Goal: Transaction & Acquisition: Purchase product/service

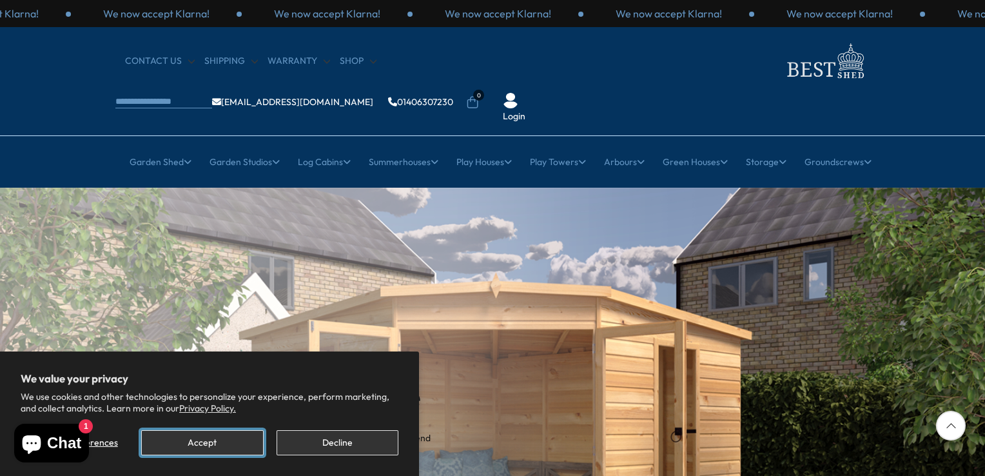
click at [212, 440] on button "Accept" at bounding box center [202, 442] width 122 height 25
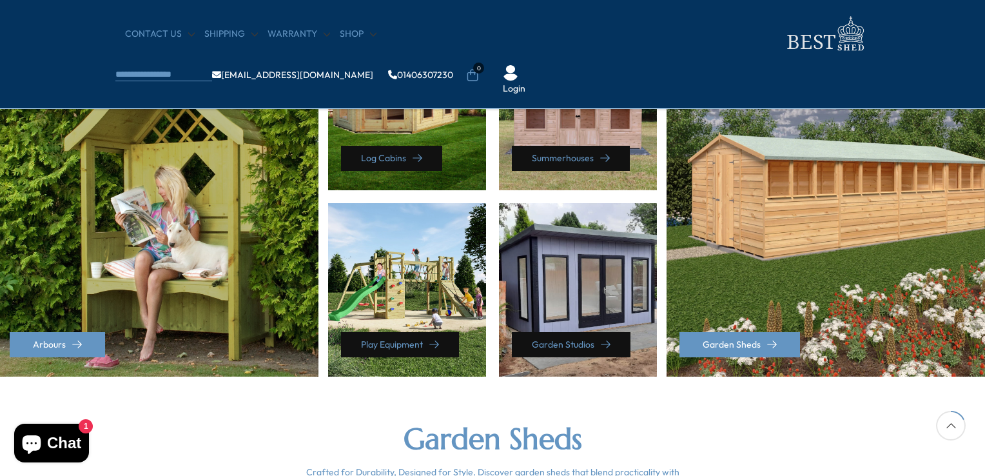
scroll to position [644, 0]
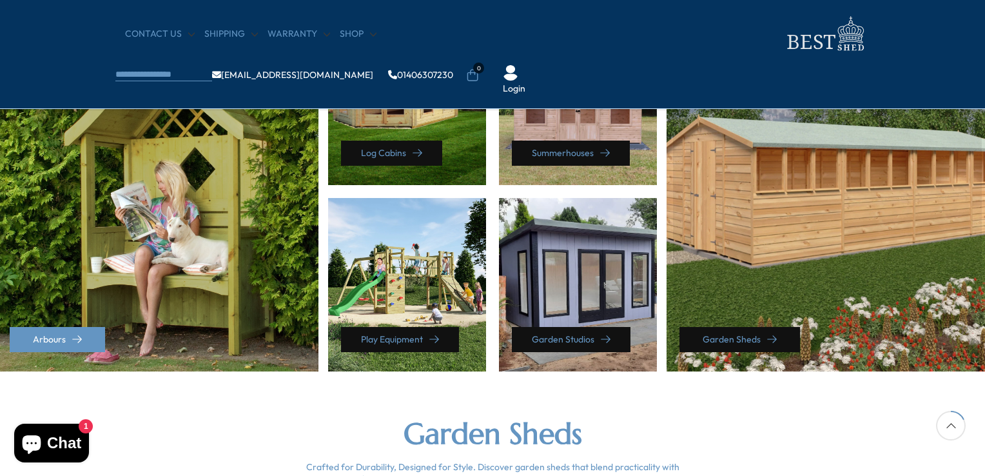
click at [740, 331] on link "Garden Sheds" at bounding box center [739, 339] width 121 height 25
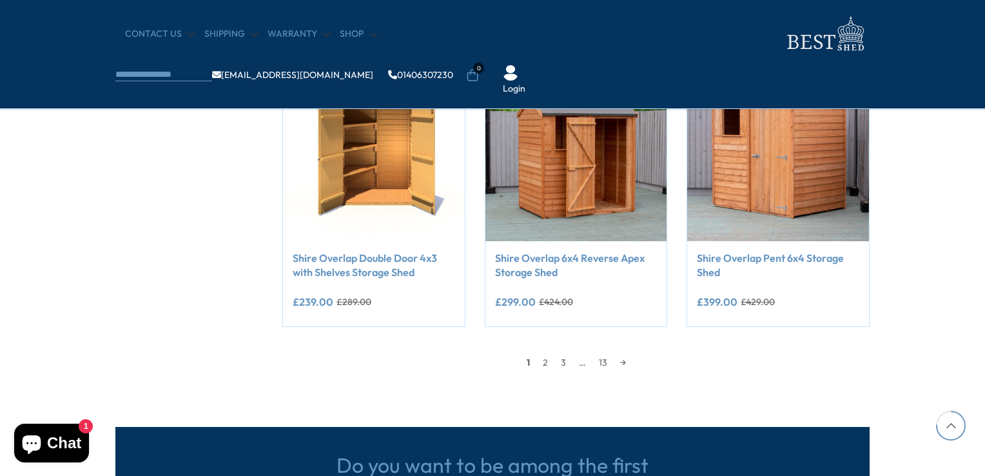
scroll to position [1186, 0]
